Goal: Register for event/course

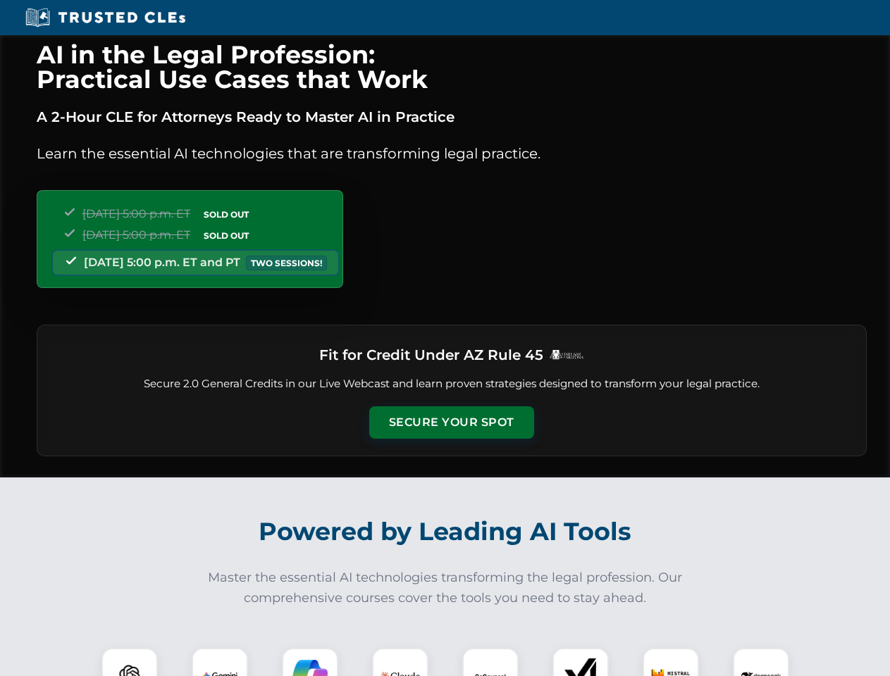
click at [451, 423] on button "Secure Your Spot" at bounding box center [451, 422] width 165 height 32
click at [130, 662] on img at bounding box center [129, 676] width 41 height 41
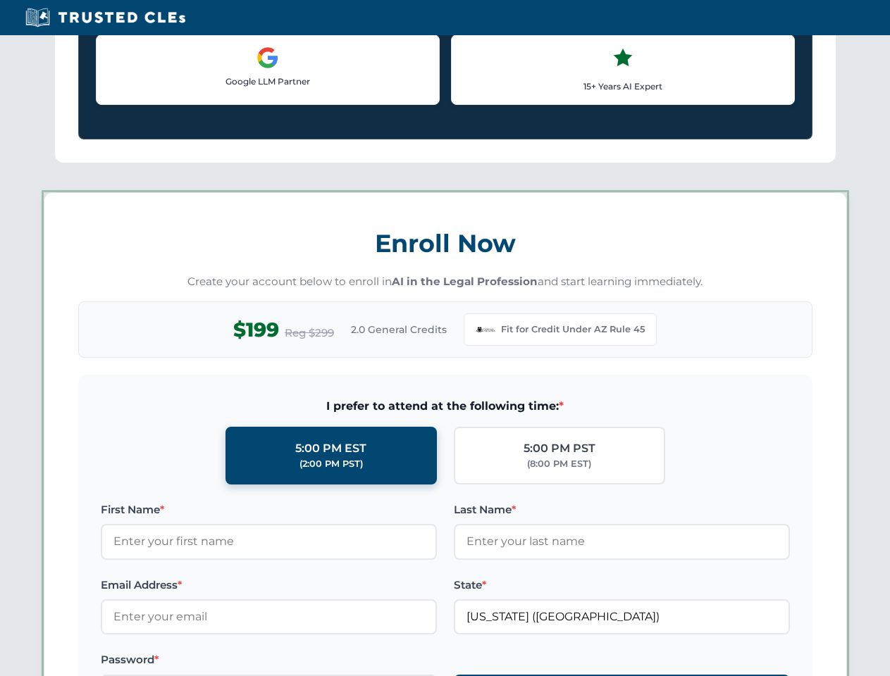
click at [310, 662] on label "Password *" at bounding box center [269, 660] width 336 height 17
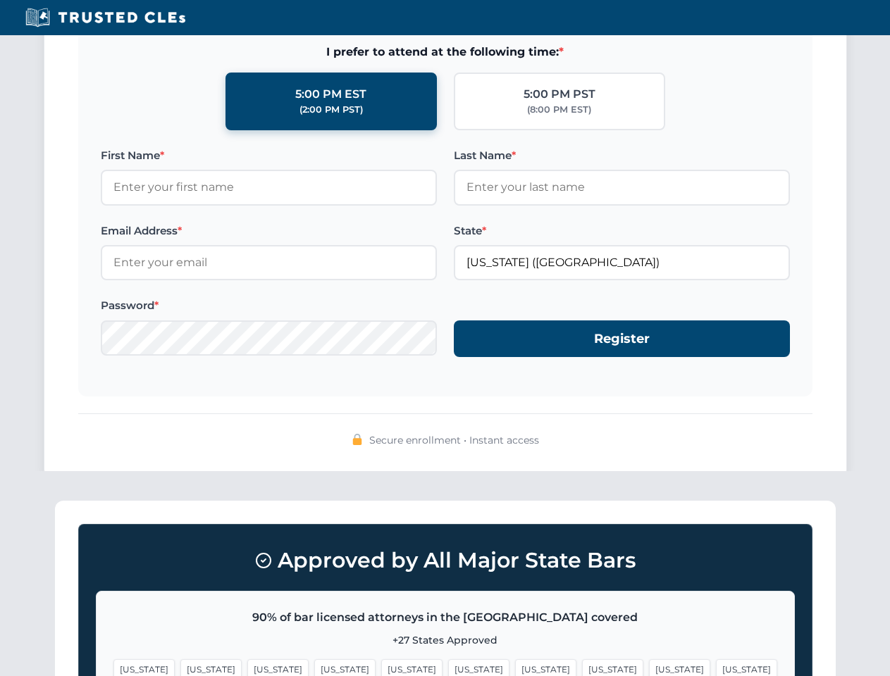
click at [649, 662] on span "[US_STATE]" at bounding box center [679, 669] width 61 height 20
